Goal: Task Accomplishment & Management: Use online tool/utility

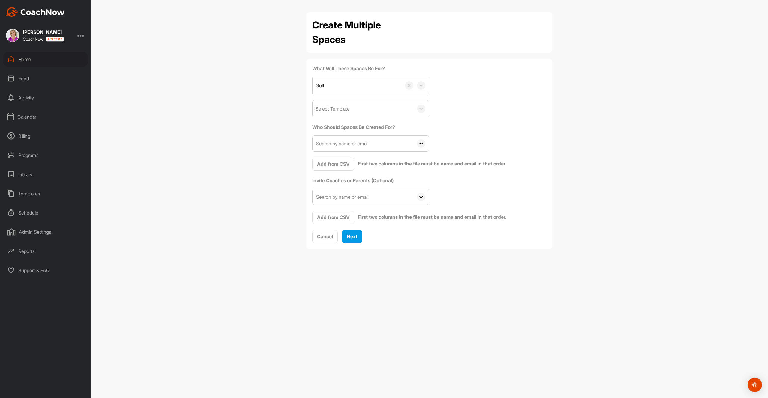
click at [343, 110] on div "Select Template" at bounding box center [333, 108] width 34 height 7
click at [347, 130] on div "Welcome To Coach Now" at bounding box center [371, 127] width 116 height 12
click at [331, 163] on span "Add from CSV" at bounding box center [333, 164] width 32 height 6
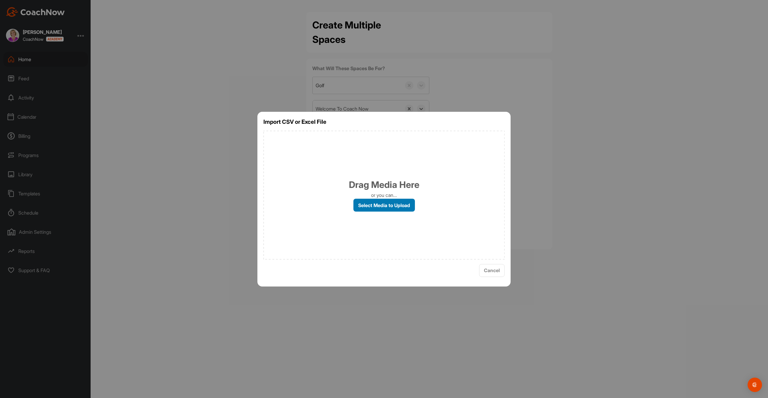
click at [379, 204] on label "Select Media to Upload" at bounding box center [383, 205] width 61 height 13
click at [0, 0] on input "Select Media to Upload" at bounding box center [0, 0] width 0 height 0
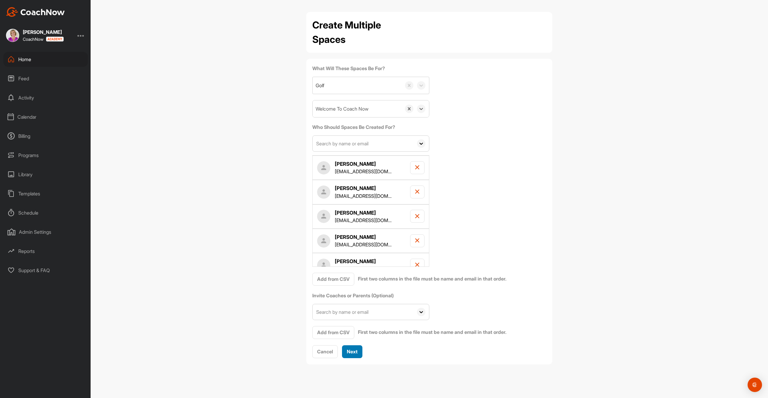
click at [355, 349] on span "Next" at bounding box center [352, 352] width 11 height 6
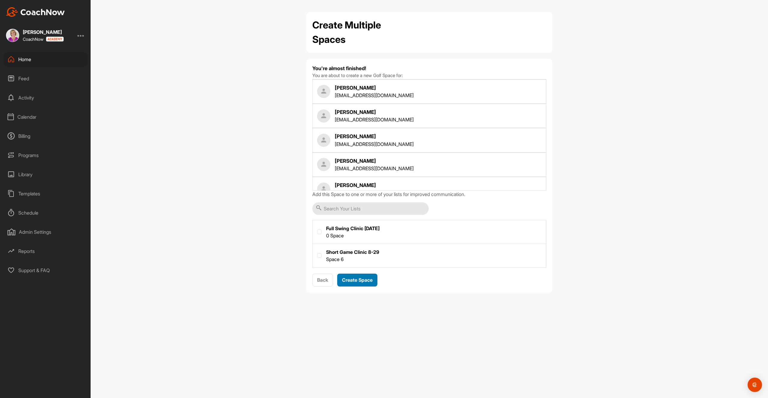
click at [360, 280] on span "Create Space" at bounding box center [357, 280] width 31 height 6
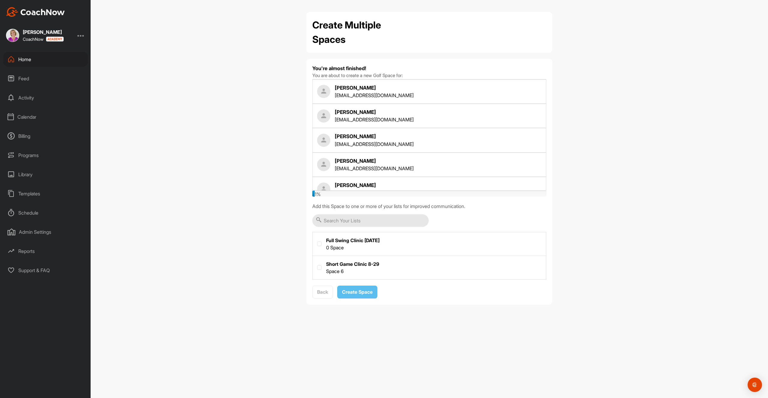
click at [239, 109] on div "Create Multiple Spaces You're almost finished! You are about to create a new Go…" at bounding box center [429, 199] width 677 height 398
click at [213, 201] on div "Create Multiple Spaces You're almost finished! You are about to create a new Go…" at bounding box center [429, 199] width 677 height 398
click at [462, 325] on div "Create Multiple Spaces You're almost finished! You are about to create a new Go…" at bounding box center [429, 199] width 677 height 398
click at [253, 171] on div "Create Multiple Spaces You're almost finished! You are about to create a new Go…" at bounding box center [429, 199] width 677 height 398
click at [257, 177] on div "Create Multiple Spaces You're almost finished! You are about to create a new Go…" at bounding box center [429, 199] width 677 height 398
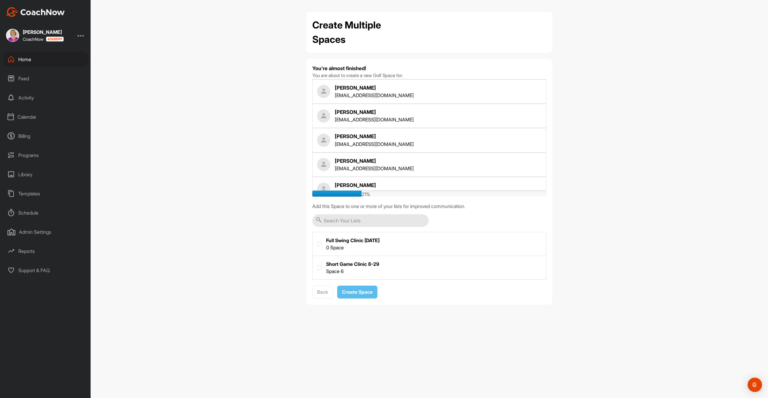
click at [248, 115] on div "Create Multiple Spaces You're almost finished! You are about to create a new Go…" at bounding box center [429, 199] width 677 height 398
click at [267, 119] on div "Create Multiple Spaces You're almost finished! You are about to create a new Go…" at bounding box center [429, 199] width 677 height 398
click at [619, 126] on div "Create Multiple Spaces You're almost finished! You are about to create a new Go…" at bounding box center [429, 199] width 677 height 398
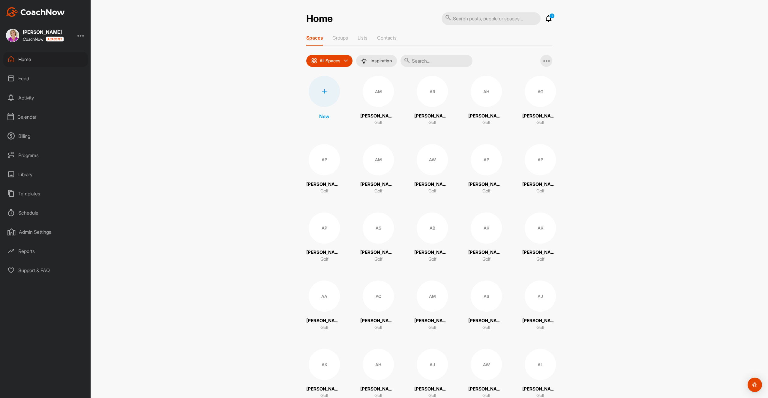
click at [368, 98] on div "AM" at bounding box center [378, 91] width 31 height 31
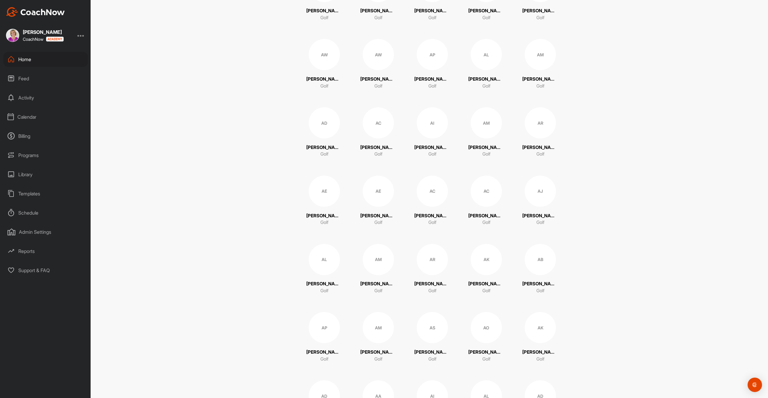
scroll to position [522, 0]
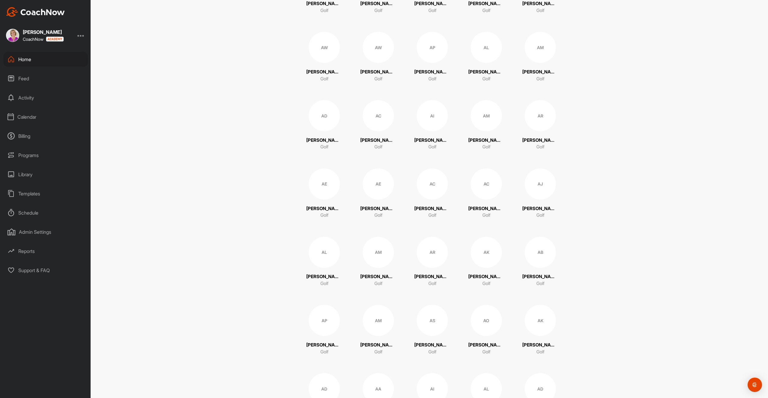
click at [438, 246] on div "AR" at bounding box center [432, 252] width 31 height 31
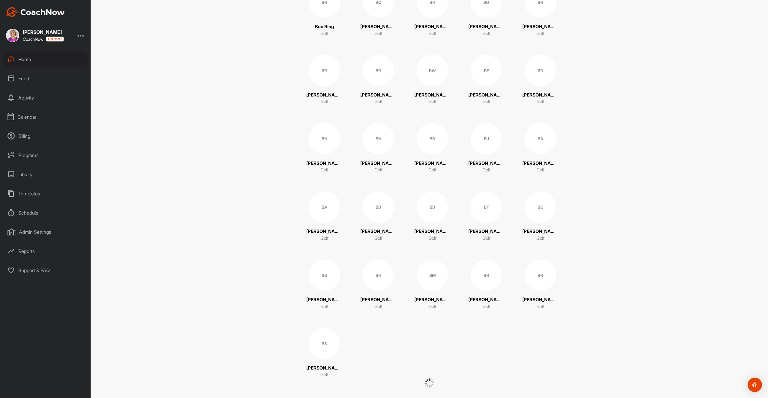
scroll to position [2499, 0]
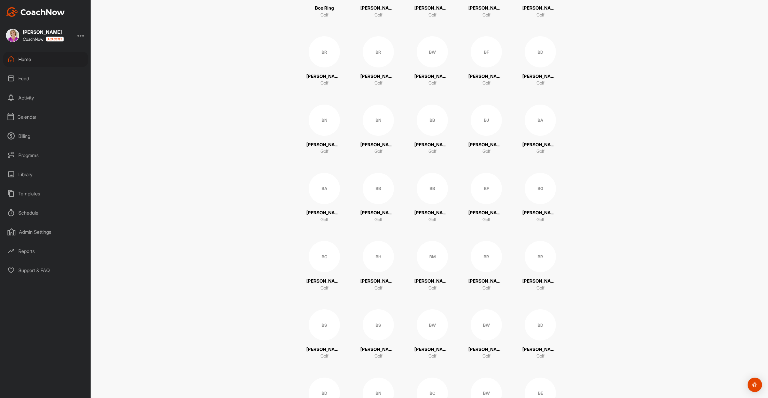
click at [428, 194] on div "BB" at bounding box center [432, 188] width 31 height 31
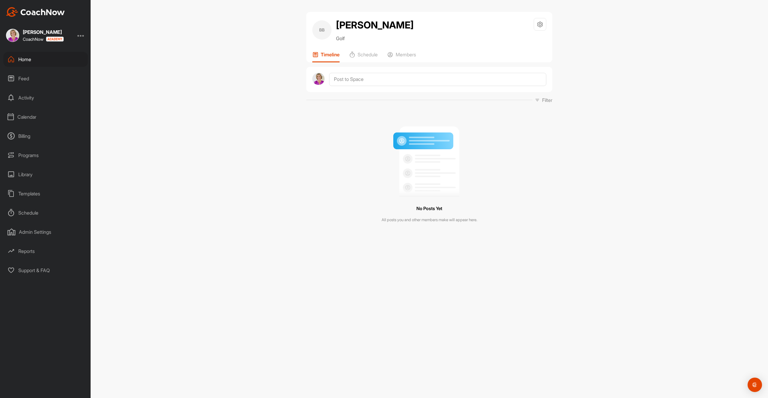
click at [28, 57] on div "Home" at bounding box center [45, 59] width 85 height 15
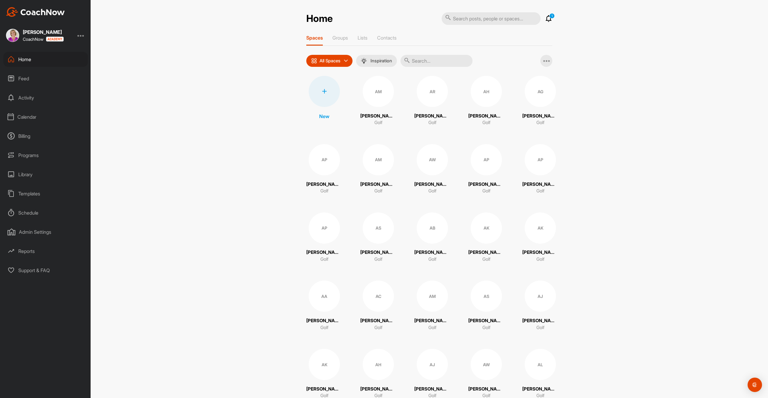
click at [372, 100] on div "AM" at bounding box center [378, 91] width 31 height 31
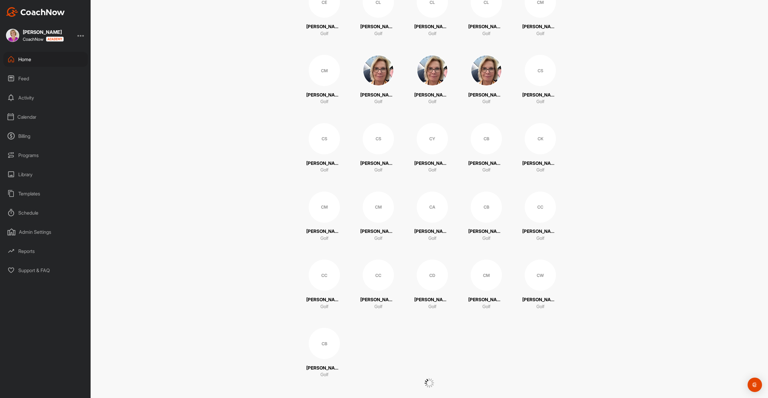
scroll to position [3865, 0]
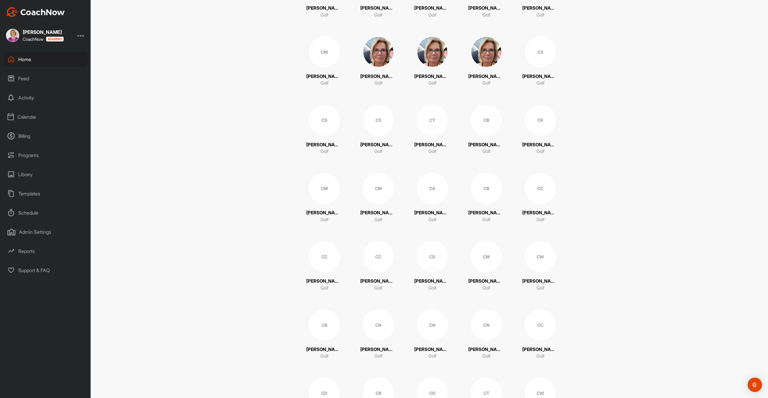
click at [426, 269] on div "CD" at bounding box center [432, 256] width 31 height 31
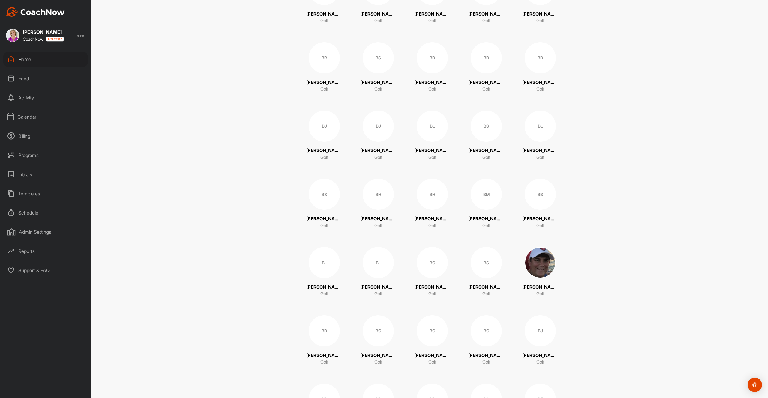
scroll to position [1199, 0]
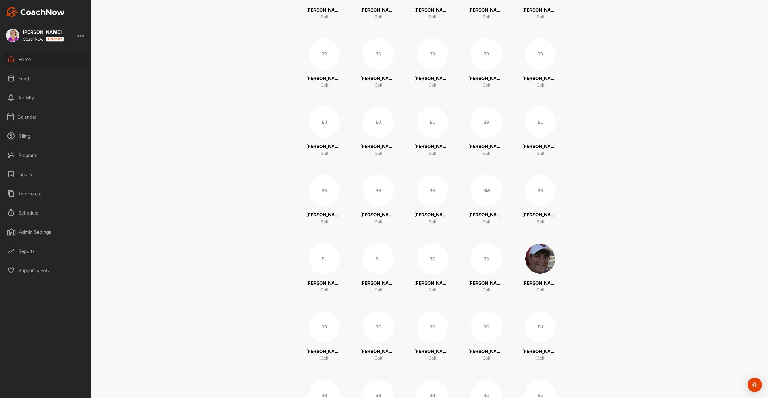
click at [437, 287] on div "Betsy Crosby Golf" at bounding box center [432, 286] width 36 height 13
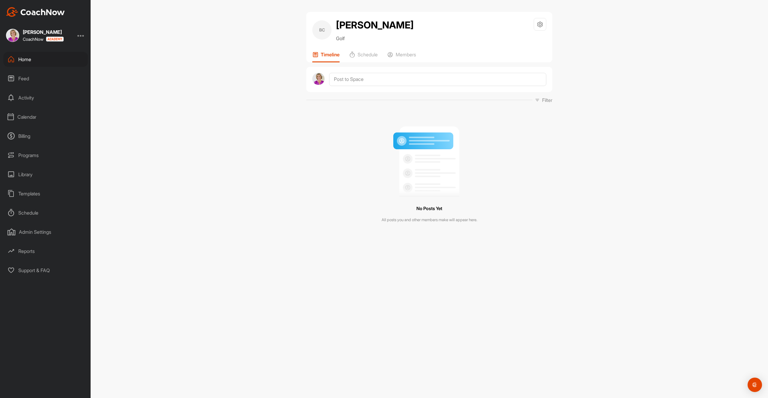
click at [24, 61] on div "Home" at bounding box center [45, 59] width 85 height 15
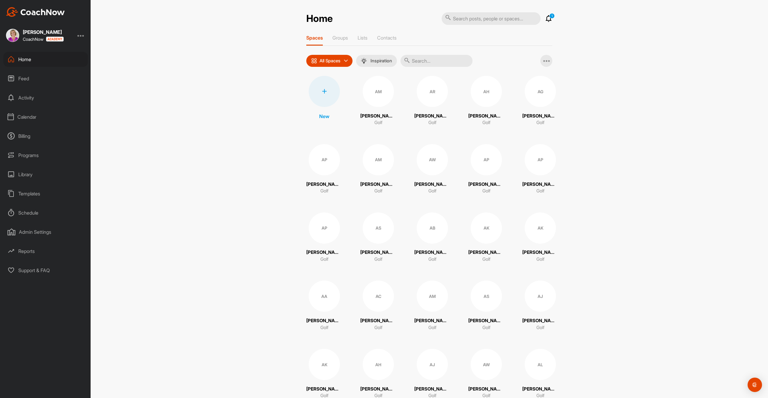
click at [263, 140] on div "Home 1 Notifications Invitations Today CC Charlie C. replied to a post : "Accid…" at bounding box center [429, 199] width 677 height 398
click at [387, 95] on div "AM" at bounding box center [378, 91] width 31 height 31
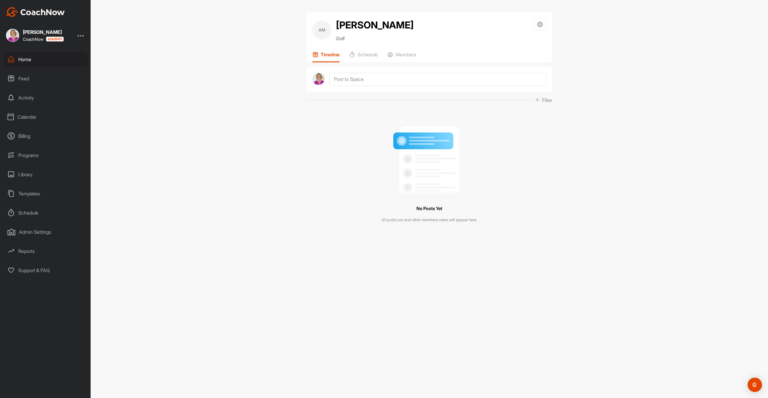
click at [47, 58] on div "Home" at bounding box center [45, 59] width 85 height 15
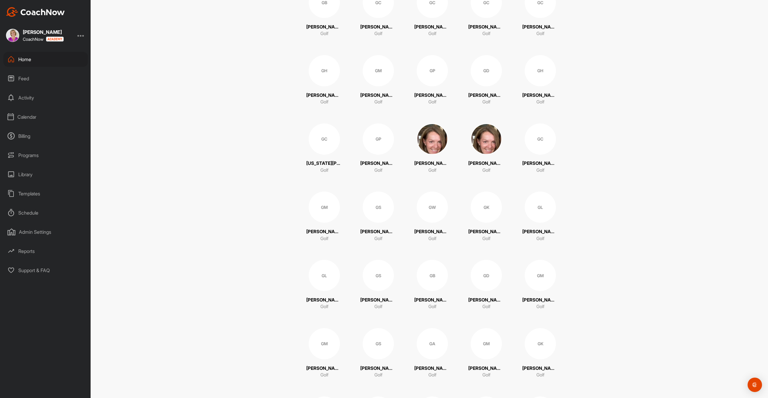
scroll to position [8016, 0]
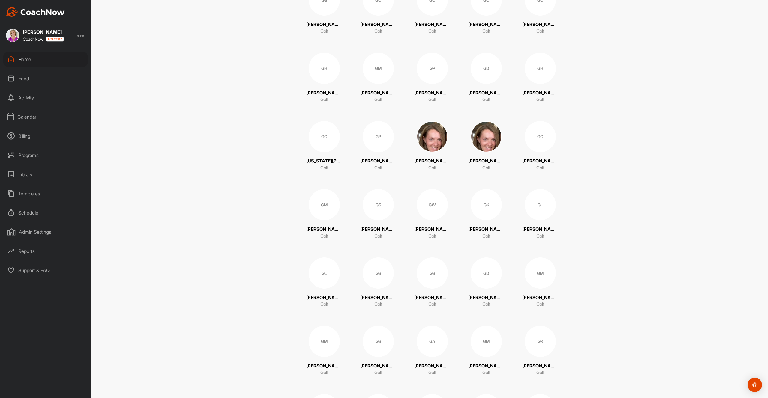
click at [548, 144] on div "GC" at bounding box center [540, 136] width 31 height 31
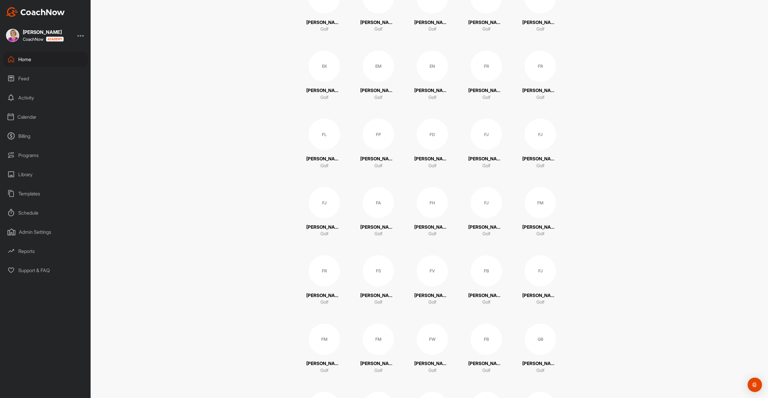
scroll to position [7274, 0]
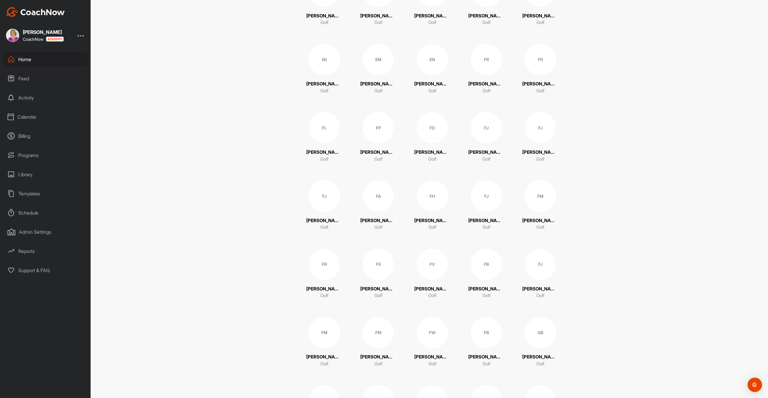
click at [434, 272] on div "FV" at bounding box center [432, 264] width 31 height 31
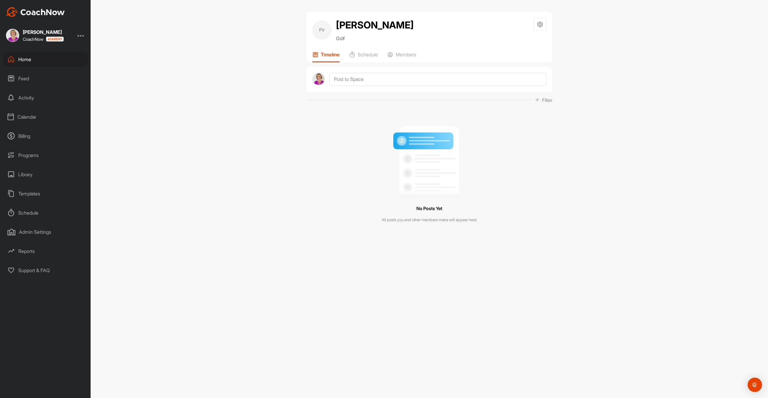
click at [37, 56] on div "Home" at bounding box center [45, 59] width 85 height 15
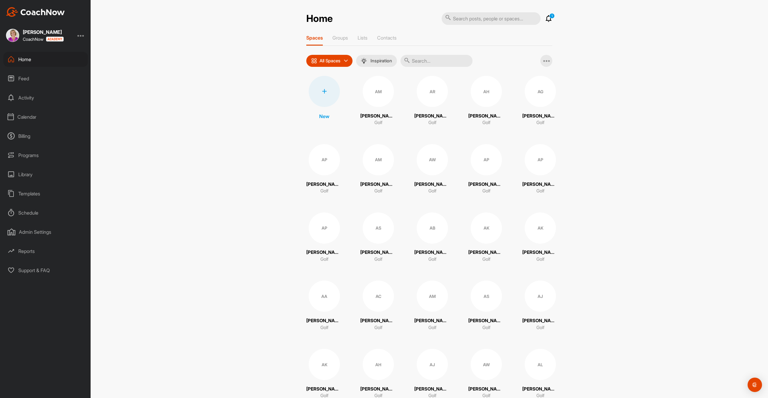
click at [376, 94] on div "AM" at bounding box center [378, 91] width 31 height 31
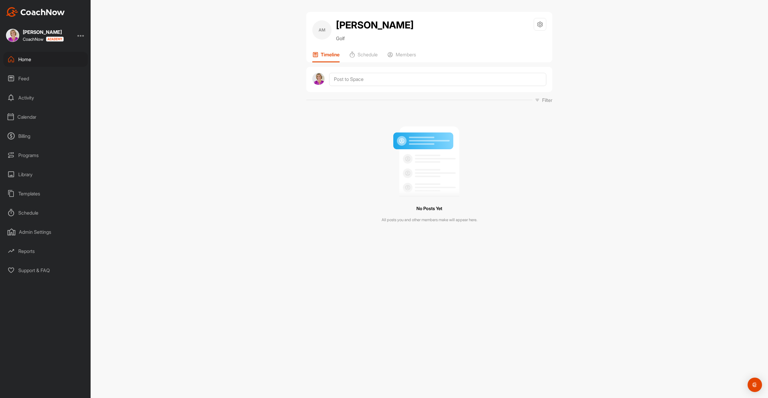
click at [22, 59] on div "Home" at bounding box center [45, 59] width 85 height 15
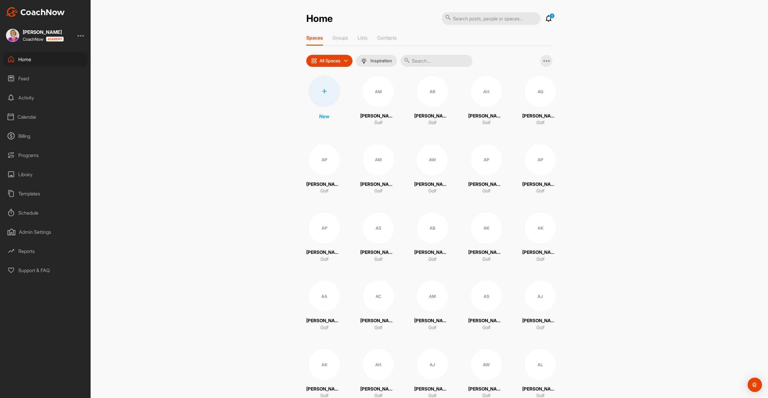
click at [375, 90] on div "AM" at bounding box center [378, 91] width 31 height 31
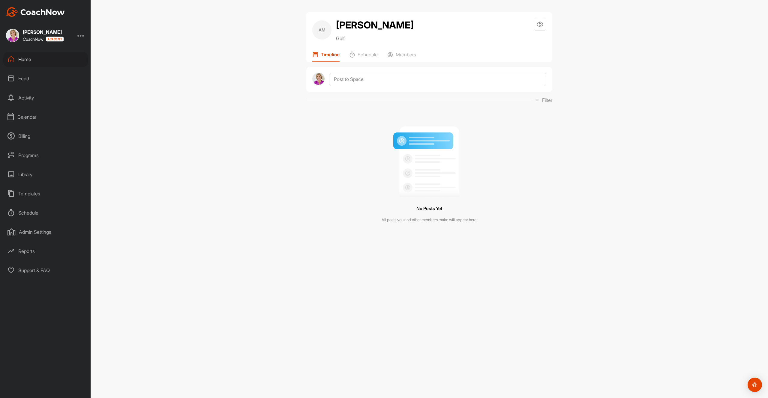
click at [40, 60] on div "Home" at bounding box center [45, 59] width 85 height 15
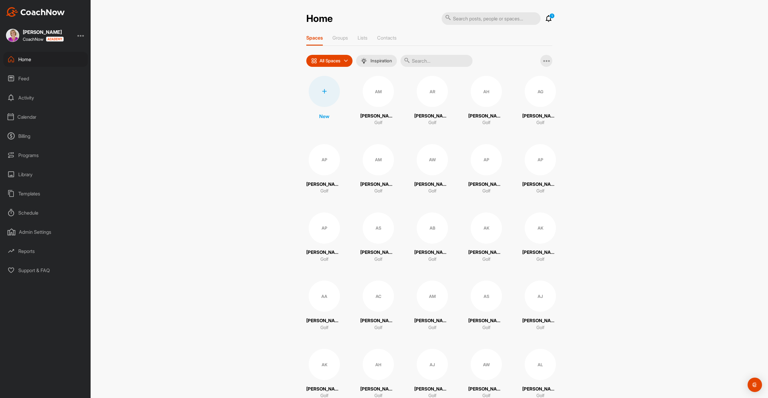
click at [374, 95] on div "AM" at bounding box center [378, 91] width 31 height 31
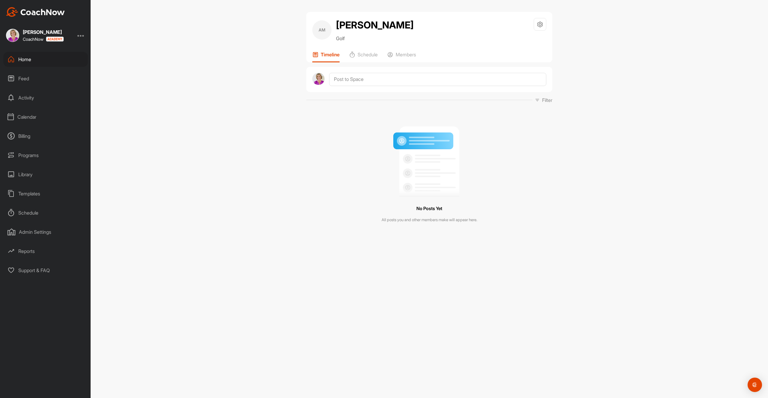
click at [39, 61] on div "Home" at bounding box center [45, 59] width 85 height 15
